Goal: Feedback & Contribution: Leave review/rating

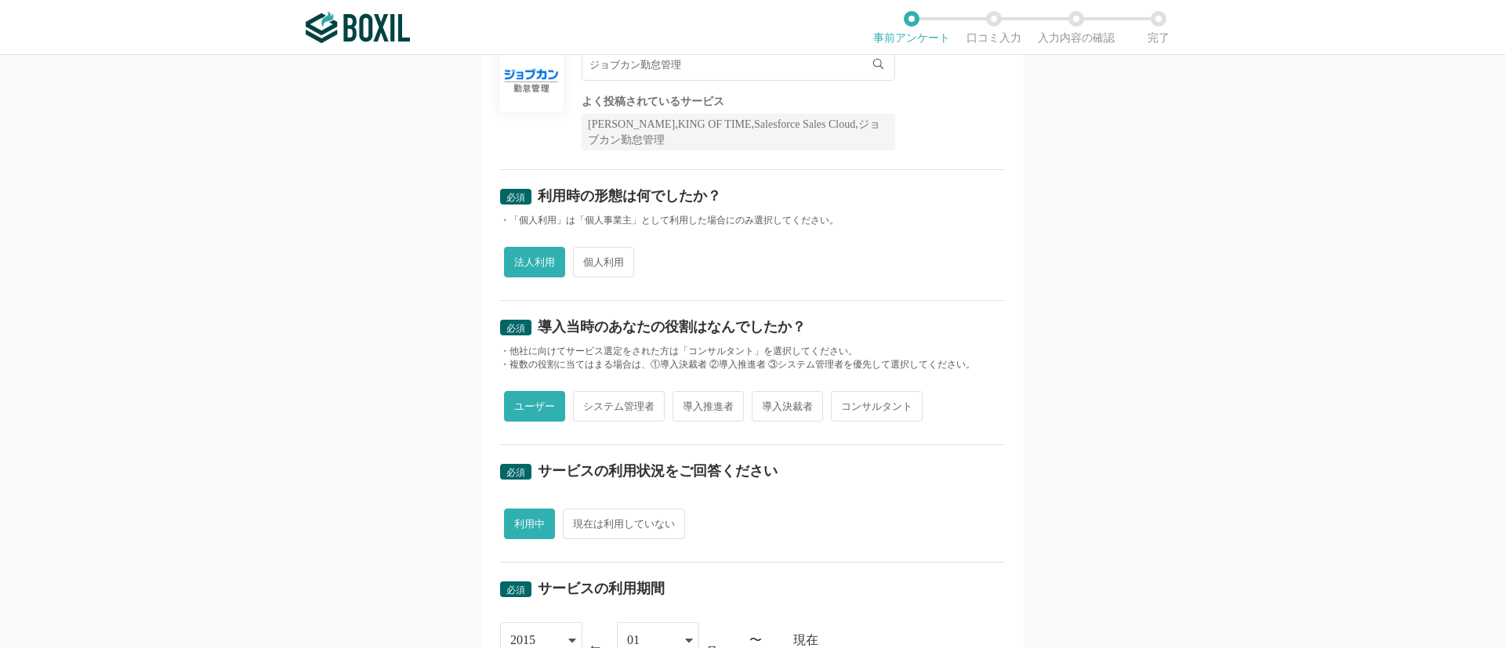
scroll to position [131, 0]
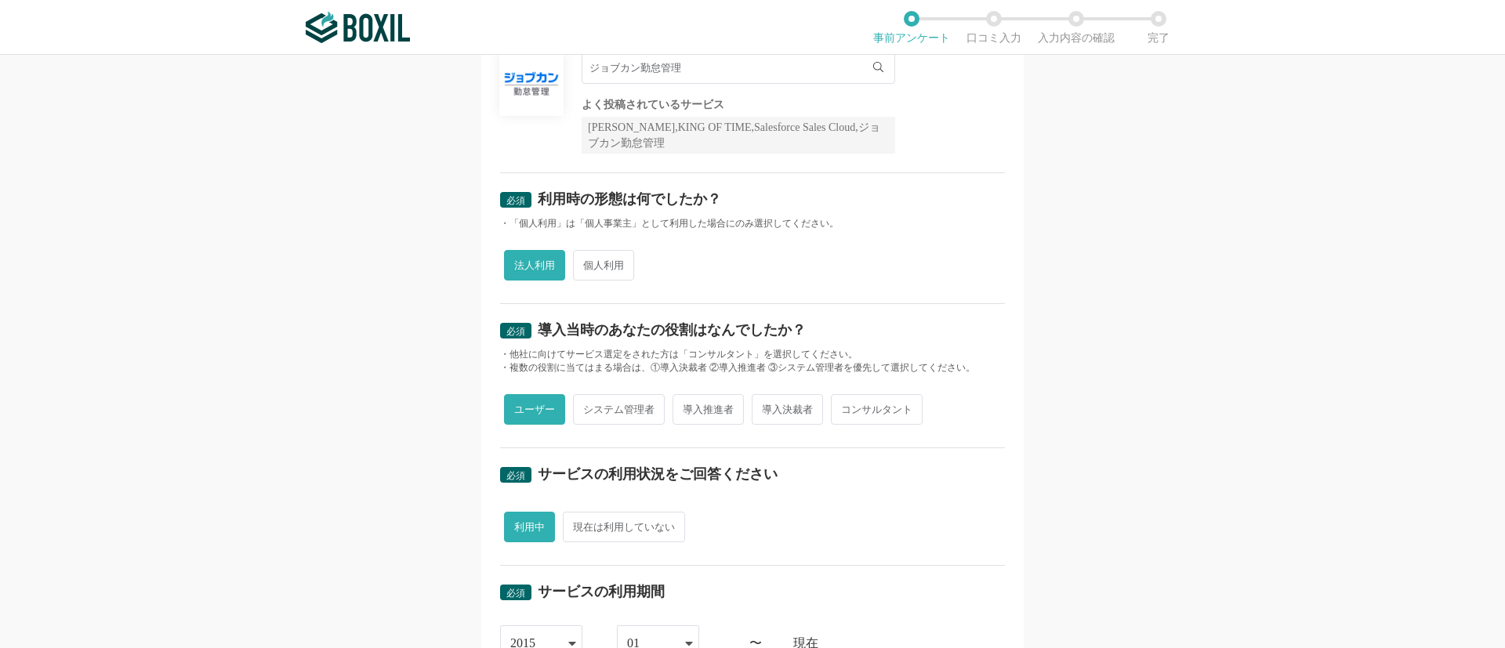
click at [768, 412] on span "導入決裁者" at bounding box center [787, 409] width 71 height 31
click at [766, 407] on input "導入決裁者" at bounding box center [761, 402] width 10 height 10
radio input "true"
radio input "false"
click at [694, 411] on span "導入推進者" at bounding box center [708, 409] width 71 height 31
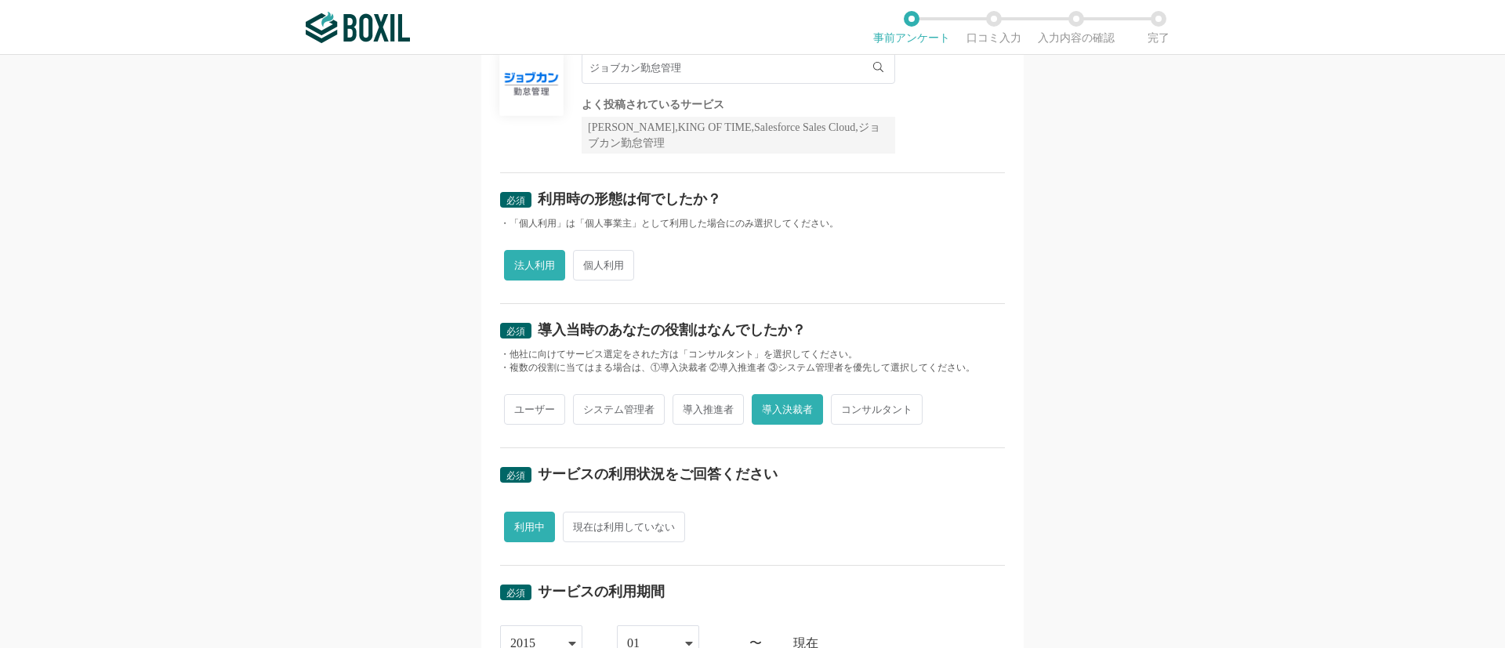
click at [687, 407] on input "導入推進者" at bounding box center [682, 402] width 10 height 10
radio input "true"
radio input "false"
click at [602, 411] on span "システム管理者" at bounding box center [619, 409] width 92 height 31
click at [587, 407] on input "システム管理者" at bounding box center [582, 402] width 10 height 10
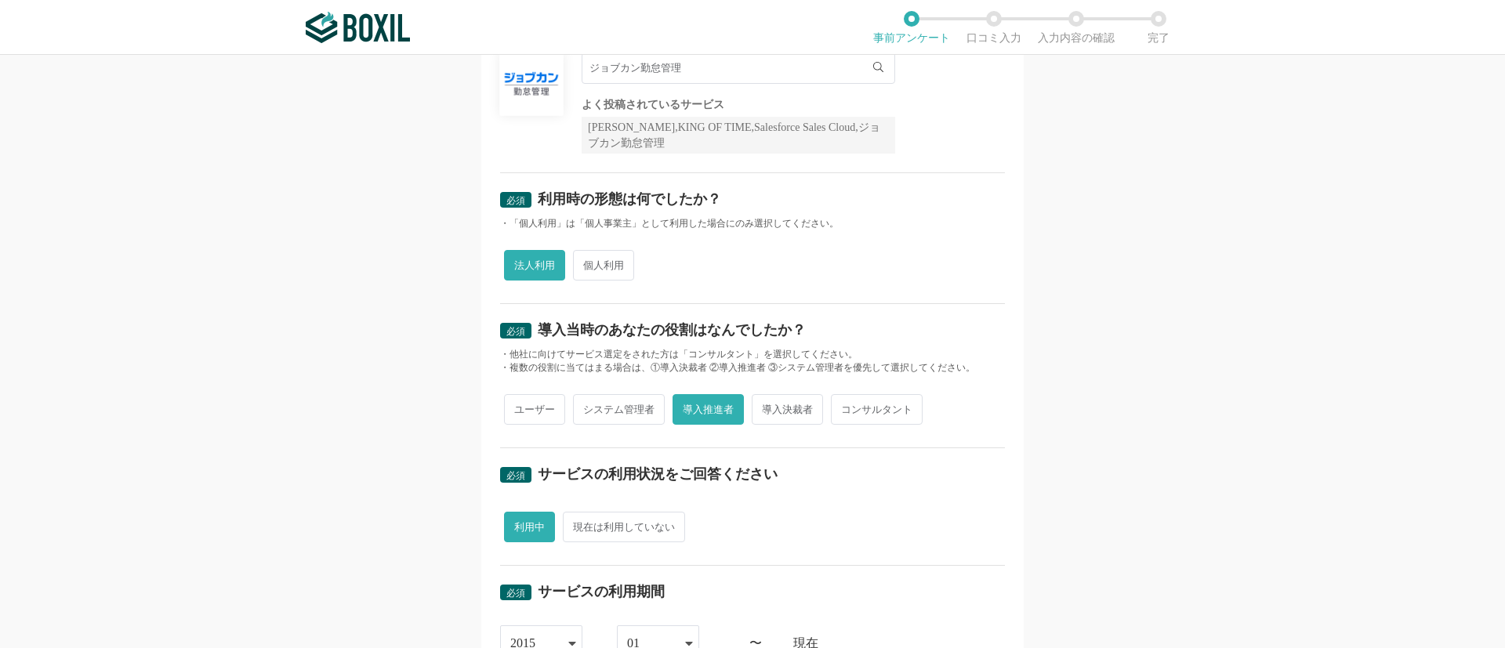
radio input "true"
drag, startPoint x: 687, startPoint y: 416, endPoint x: 775, endPoint y: 414, distance: 88.6
click at [688, 416] on span "導入推進者" at bounding box center [708, 409] width 71 height 31
click at [687, 407] on input "導入推進者" at bounding box center [682, 402] width 10 height 10
radio input "true"
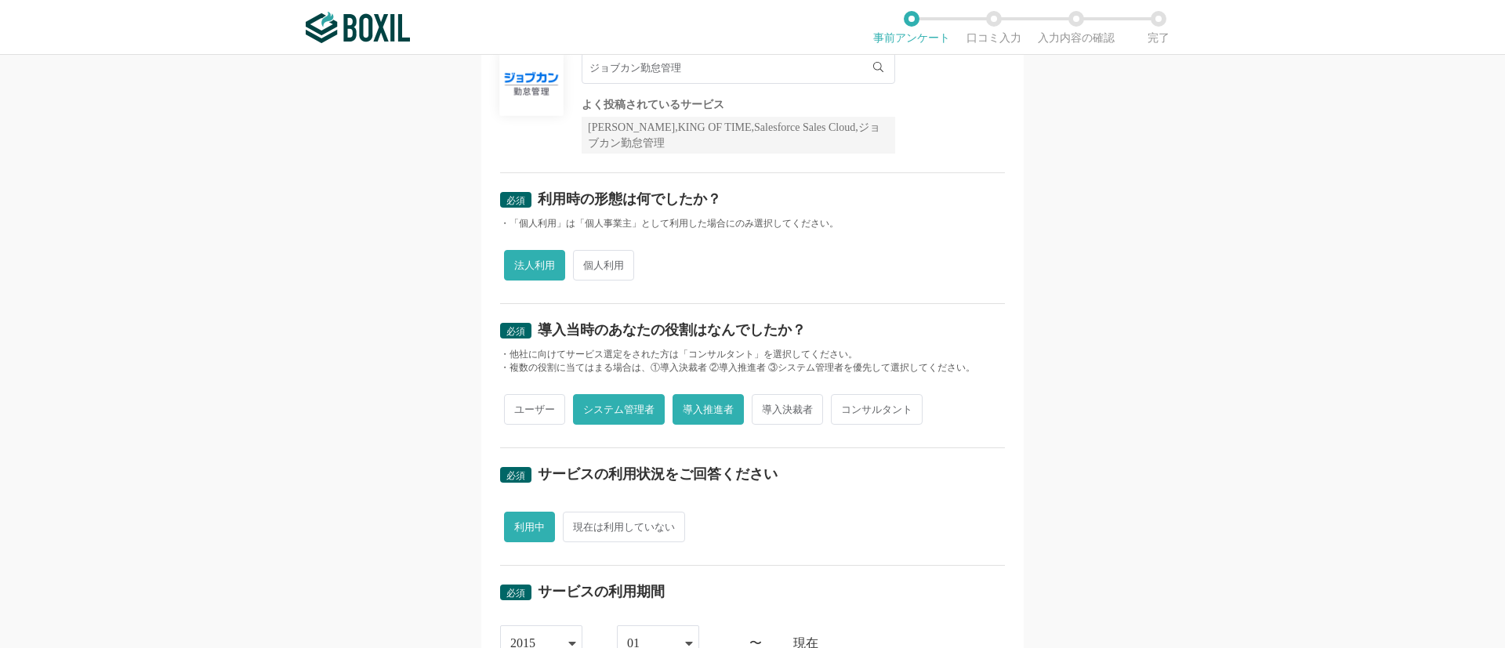
radio input "false"
click at [791, 414] on span "導入決裁者" at bounding box center [787, 409] width 71 height 31
click at [766, 407] on input "導入決裁者" at bounding box center [761, 402] width 10 height 10
radio input "true"
radio input "false"
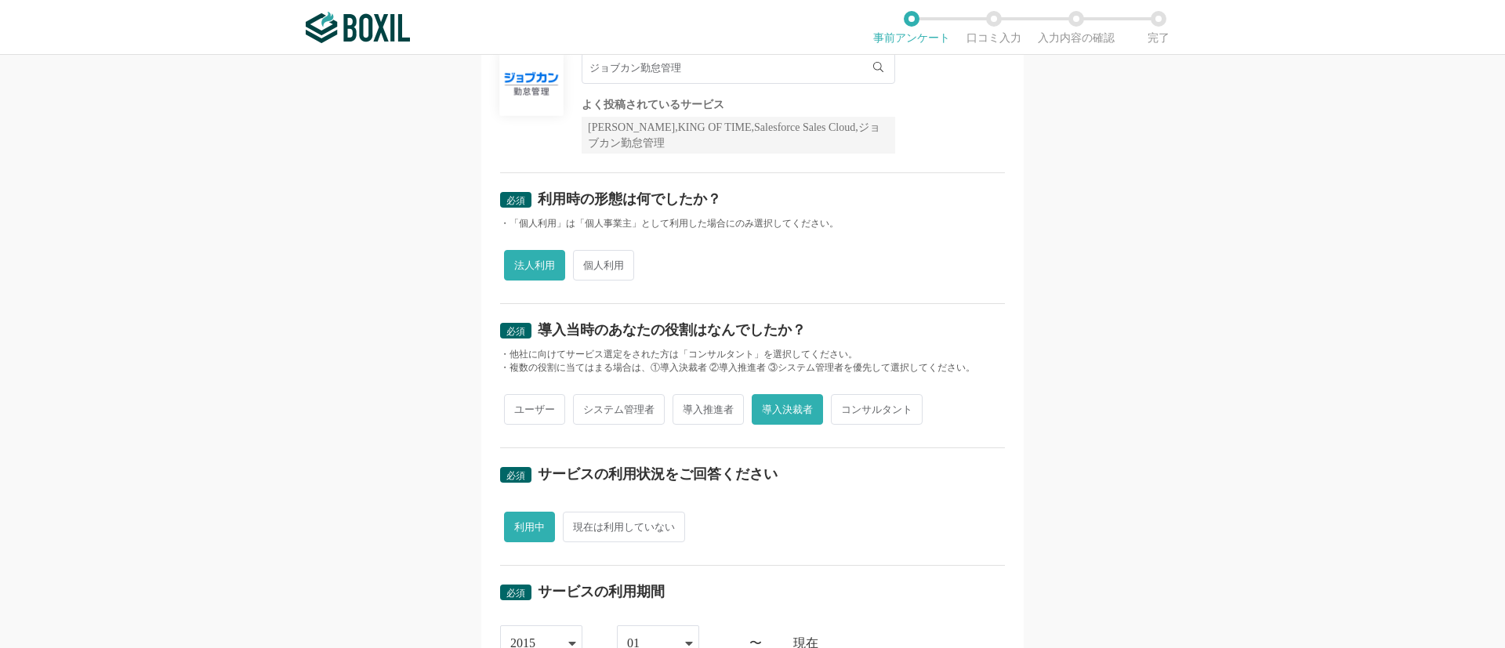
drag, startPoint x: 877, startPoint y: 414, endPoint x: 742, endPoint y: 410, distance: 134.9
click at [876, 414] on span "コンサルタント" at bounding box center [877, 409] width 92 height 31
click at [845, 407] on input "コンサルタント" at bounding box center [840, 402] width 10 height 10
radio input "true"
radio input "false"
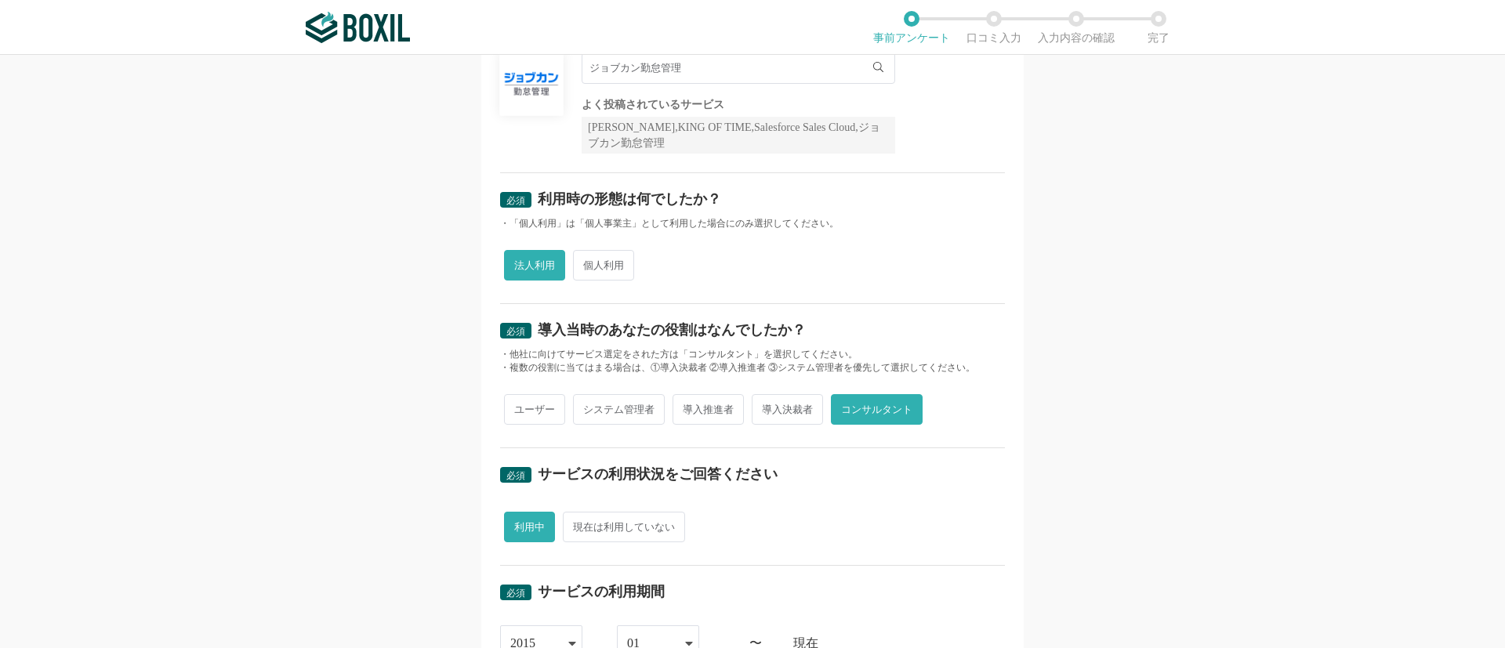
click at [693, 407] on span "導入推進者" at bounding box center [708, 409] width 71 height 31
click at [687, 407] on input "導入推進者" at bounding box center [682, 402] width 10 height 10
radio input "true"
radio input "false"
click at [676, 371] on div "・複数の役割に当てはまる場合は、①導入決裁者 ②導入推進者 ③システム管理者を優先して選択してください。" at bounding box center [752, 367] width 505 height 13
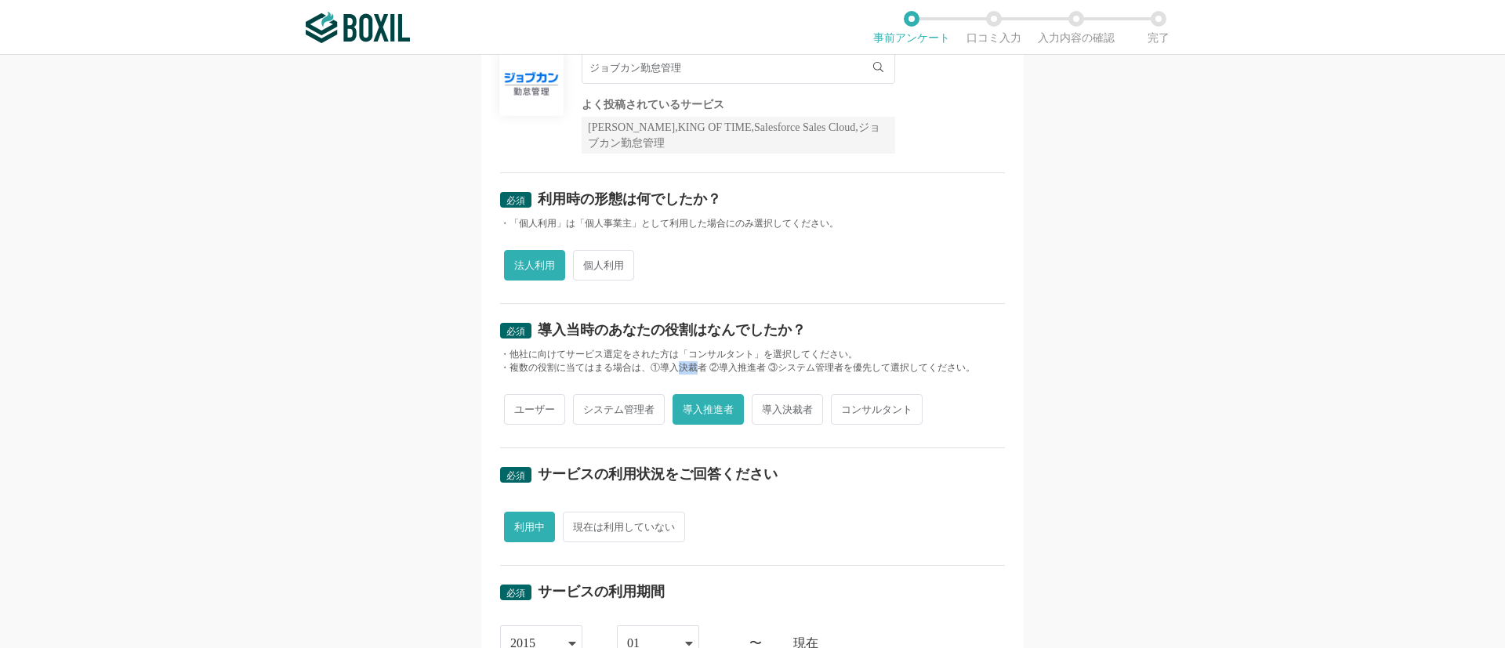
click at [676, 371] on div "・複数の役割に当てはまる場合は、①導入決裁者 ②導入推進者 ③システム管理者を優先して選択してください。" at bounding box center [752, 367] width 505 height 13
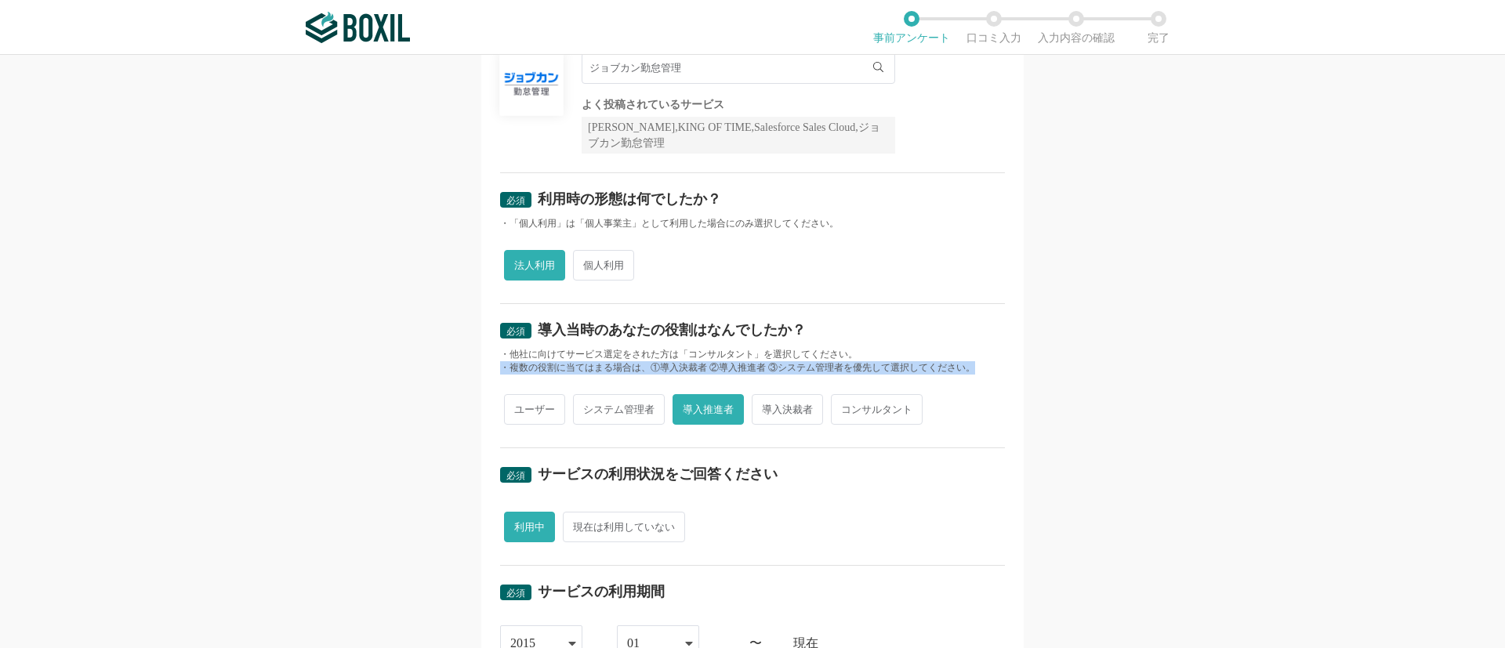
click at [676, 371] on div "・複数の役割に当てはまる場合は、①導入決裁者 ②導入推進者 ③システム管理者を優先して選択してください。" at bounding box center [752, 367] width 505 height 13
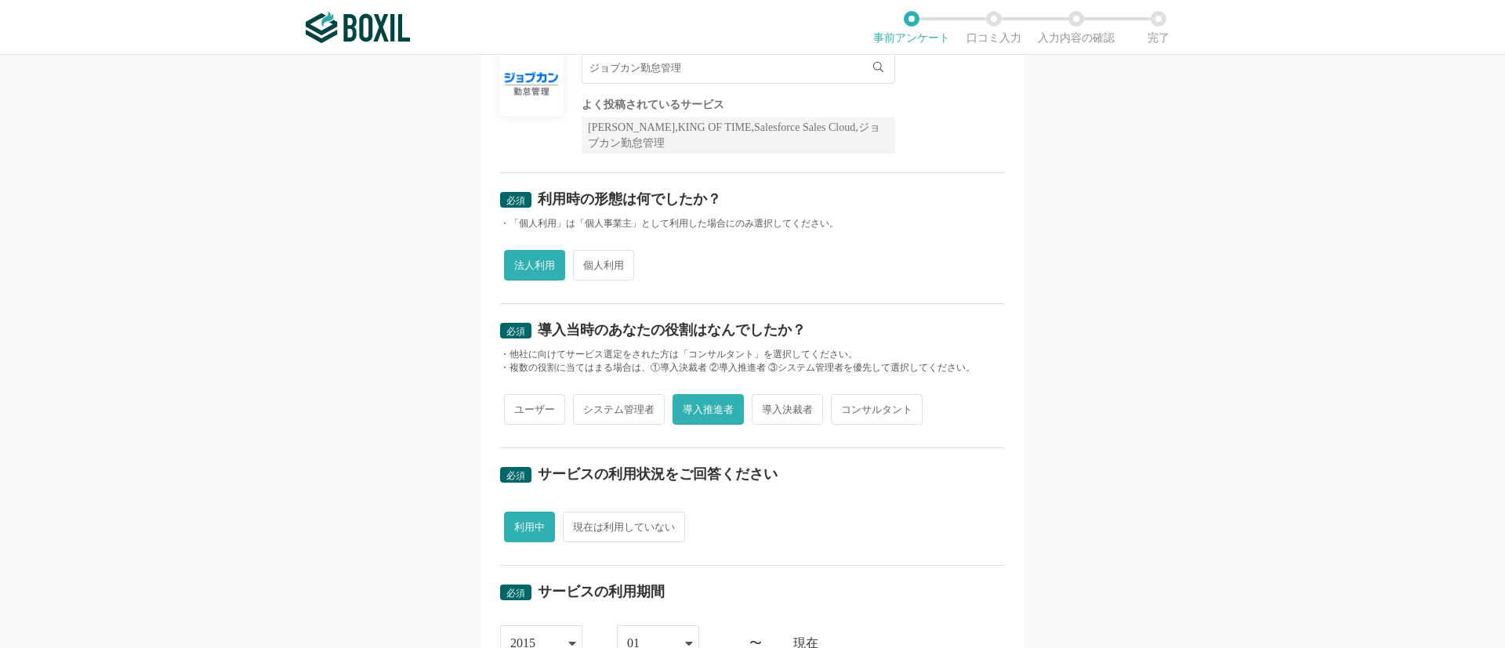
click at [670, 359] on div "・他社に向けてサービス選定をされた方は「コンサルタント」を選択してください。" at bounding box center [752, 354] width 505 height 13
click at [678, 366] on div "・複数の役割に当てはまる場合は、①導入決裁者 ②導入推進者 ③システム管理者を優先して選択してください。" at bounding box center [752, 367] width 505 height 13
click at [675, 368] on div "・複数の役割に当てはまる場合は、①導入決裁者 ②導入推進者 ③システム管理者を優先して選択してください。" at bounding box center [752, 367] width 505 height 13
click at [674, 370] on div "・複数の役割に当てはまる場合は、①導入決裁者 ②導入推進者 ③システム管理者を優先して選択してください。" at bounding box center [752, 367] width 505 height 13
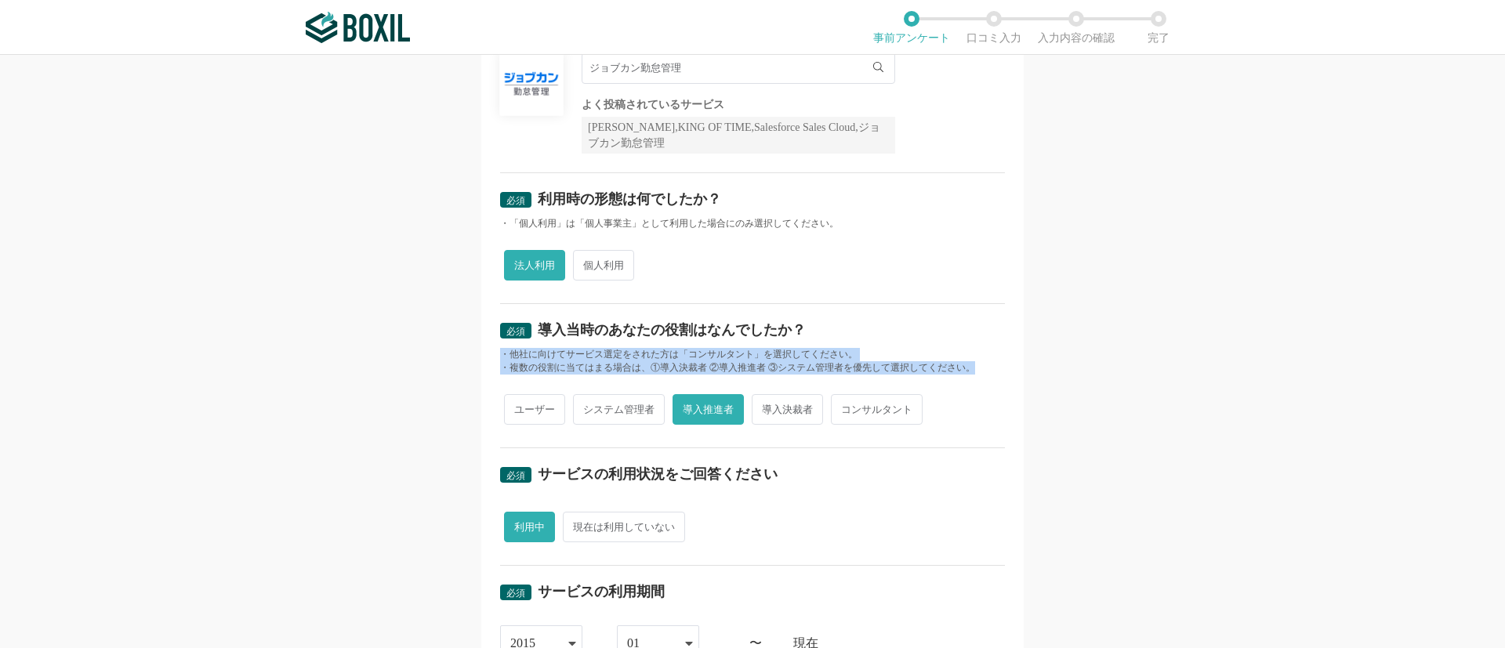
drag, startPoint x: 488, startPoint y: 352, endPoint x: 971, endPoint y: 367, distance: 484.0
click at [971, 367] on div "必須 口コミを投稿するサービスを選択してください ジョブカン勤怠管理 ジョブカン勤怠管理 よく投稿されているサービス Sansan,KING OF TIME,…" at bounding box center [752, 521] width 543 height 1095
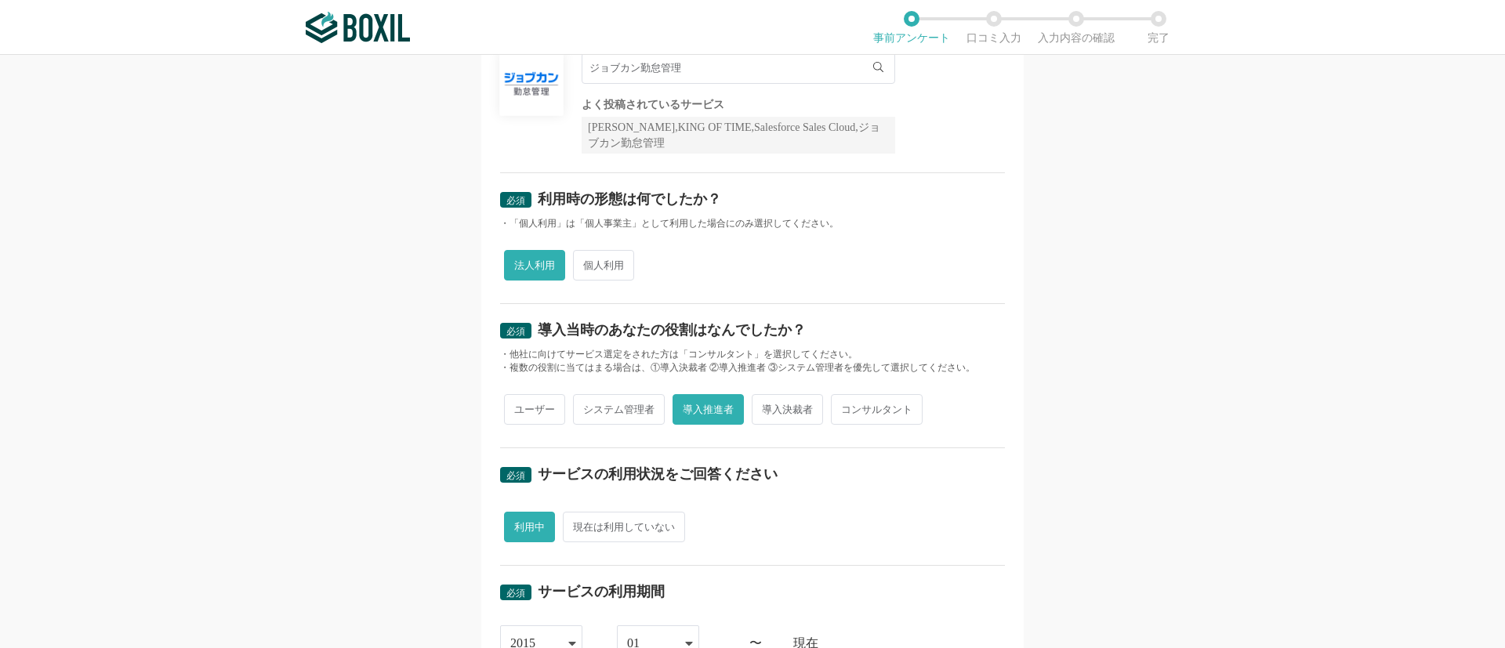
click at [748, 345] on div "必須 導入当時のあなたの役割はなんでしたか？" at bounding box center [752, 335] width 505 height 25
click at [637, 348] on div "・他社に向けてサービス選定をされた方は「コンサルタント」を選択してください。" at bounding box center [752, 354] width 505 height 13
click at [634, 366] on div "・複数の役割に当てはまる場合は、①導入決裁者 ②導入推進者 ③システム管理者を優先して選択してください。" at bounding box center [752, 367] width 505 height 13
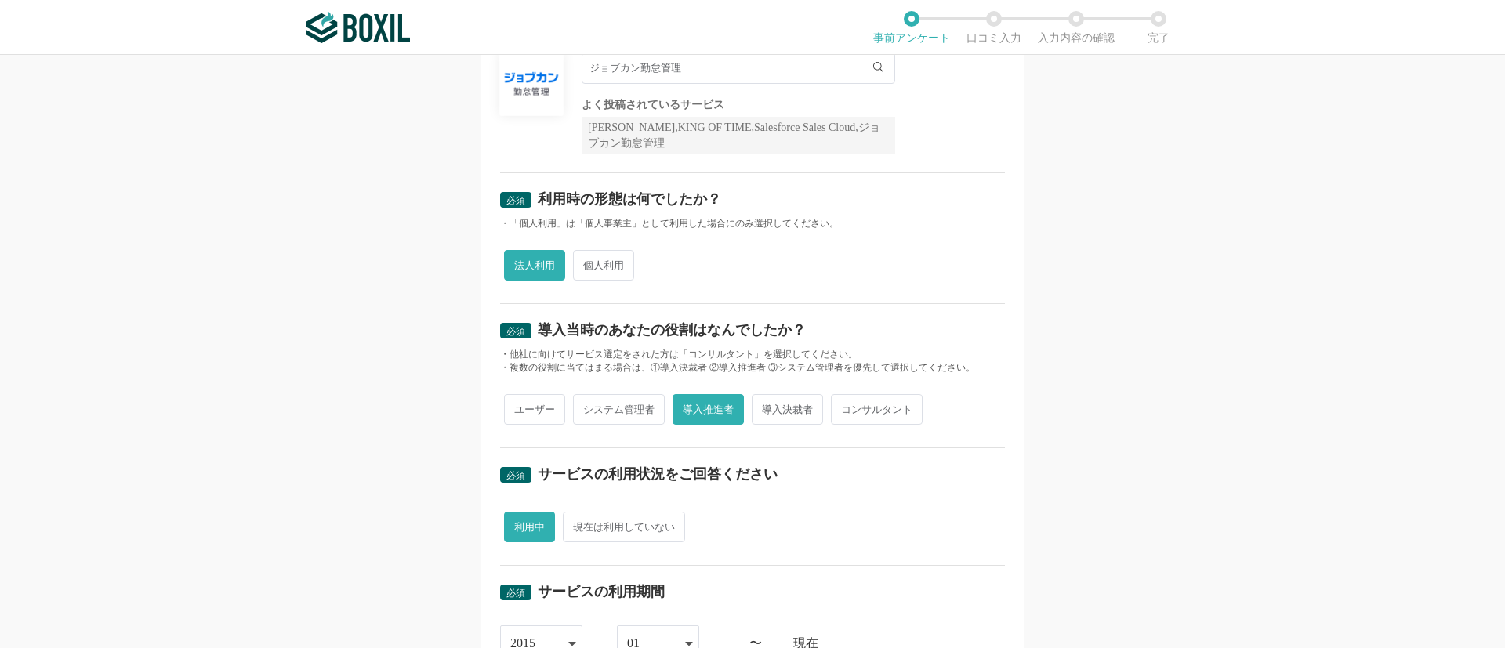
click at [634, 365] on div "・複数の役割に当てはまる場合は、①導入決裁者 ②導入推進者 ③システム管理者を優先して選択してください。" at bounding box center [752, 367] width 505 height 13
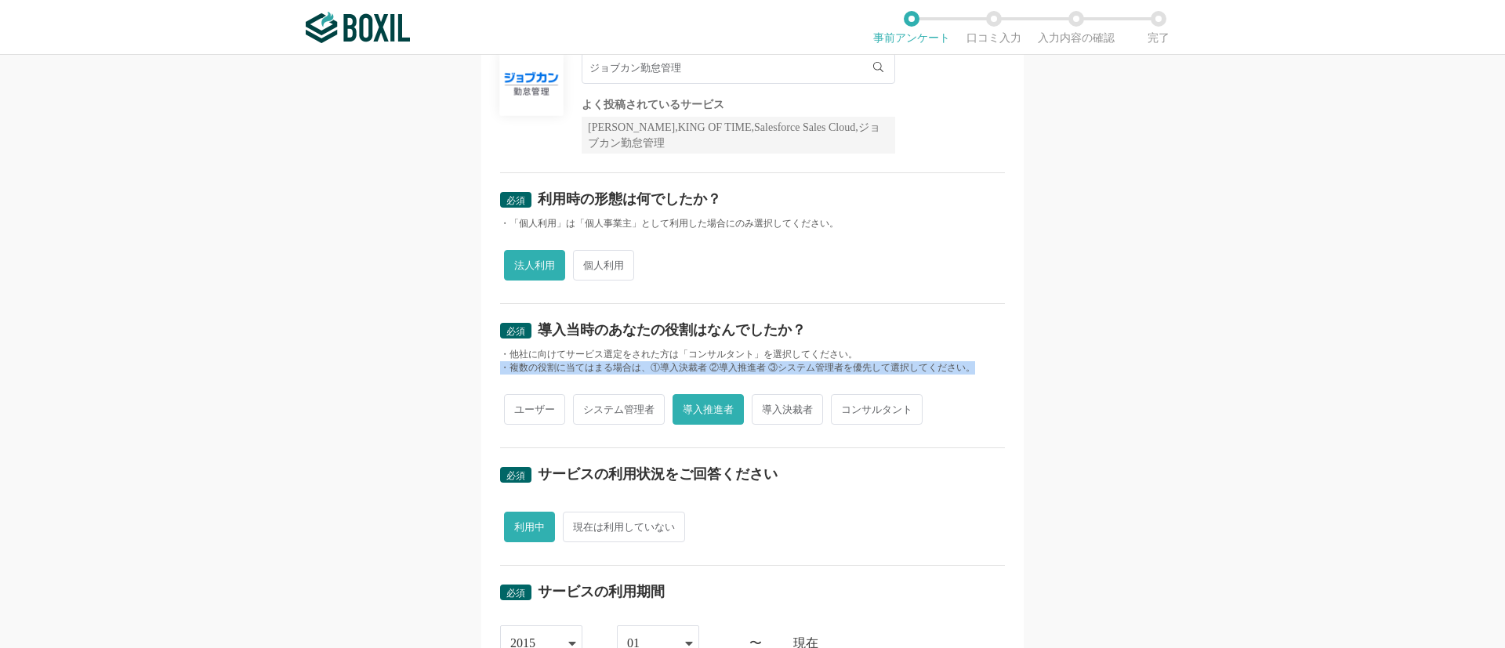
click at [634, 365] on div "・複数の役割に当てはまる場合は、①導入決裁者 ②導入推進者 ③システム管理者を優先して選択してください。" at bounding box center [752, 367] width 505 height 13
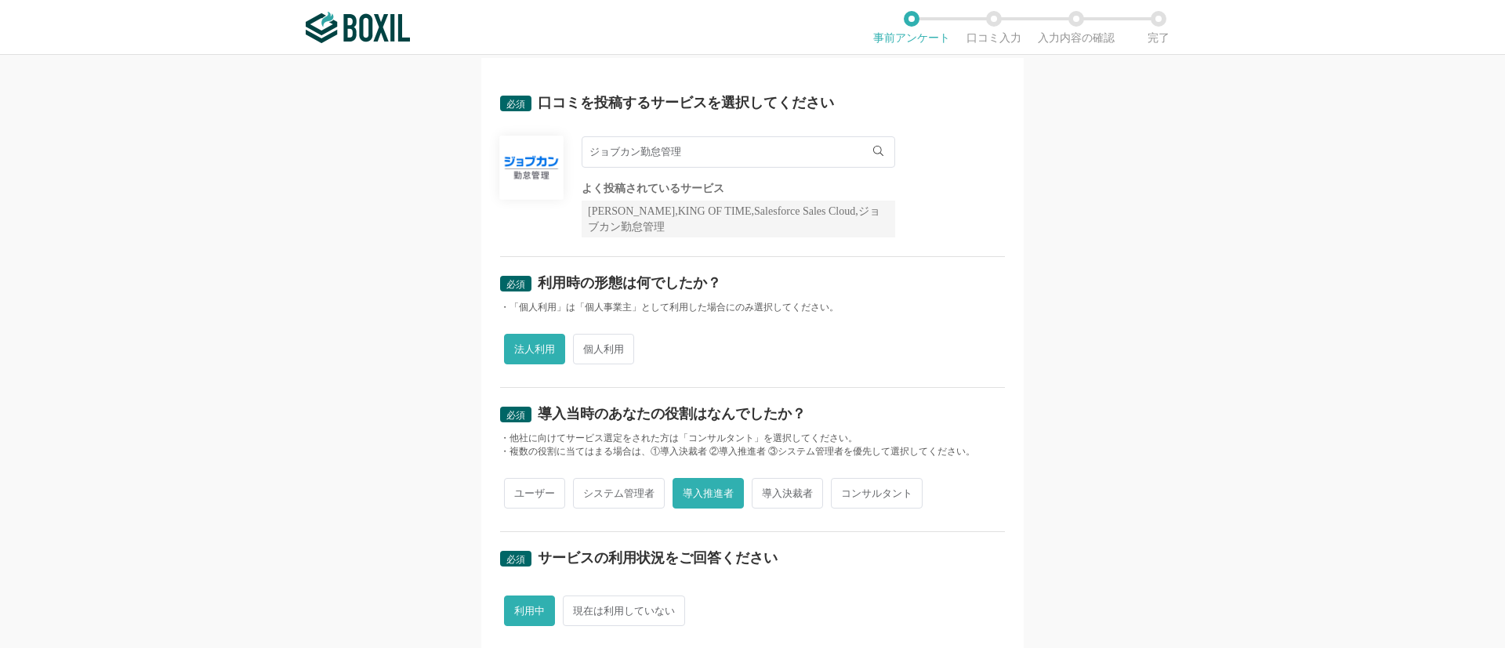
scroll to position [0, 0]
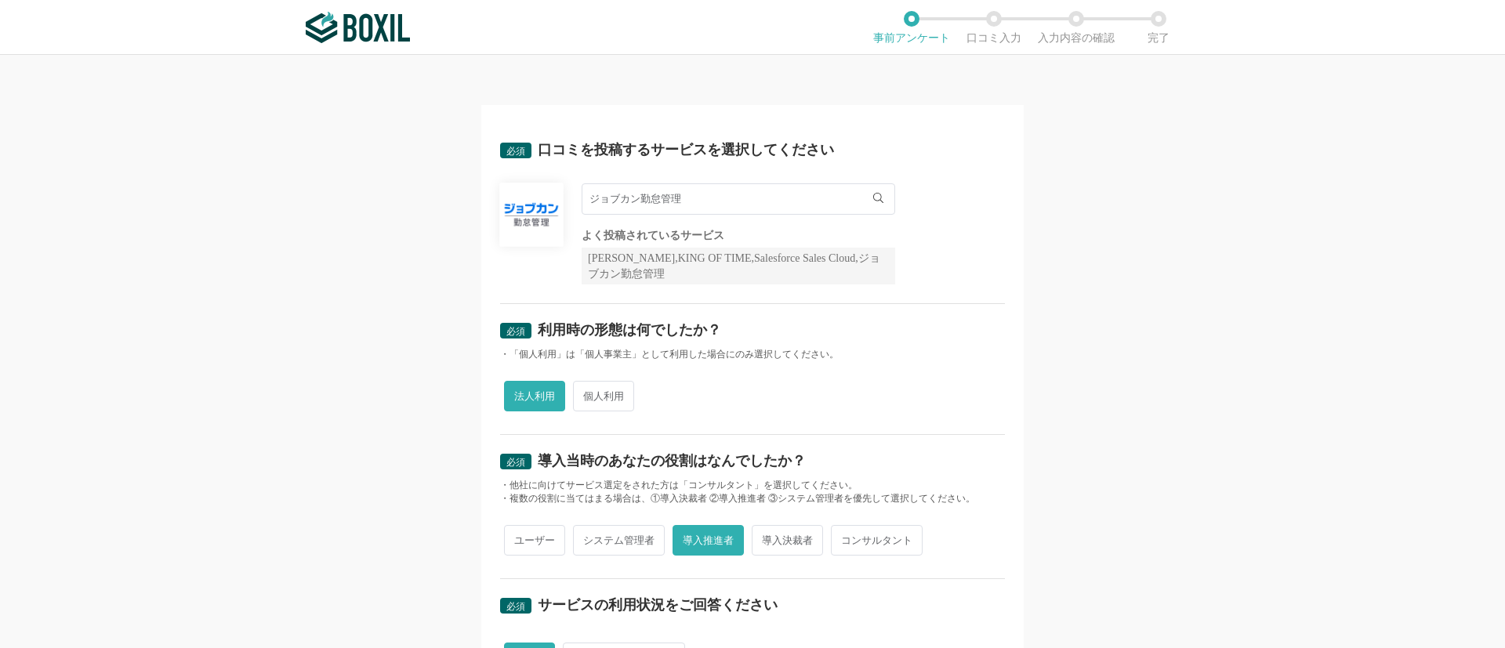
click at [690, 203] on input "ジョブカン勤怠管理" at bounding box center [739, 198] width 314 height 31
click at [1003, 283] on div "必須 口コミを投稿するサービスを選択してください ジョブカン勤怠管理 ジョブカン勤怠管理 よく投稿されているサービス Sansan,KING OF TIME,…" at bounding box center [752, 652] width 543 height 1095
